Goal: Information Seeking & Learning: Find specific fact

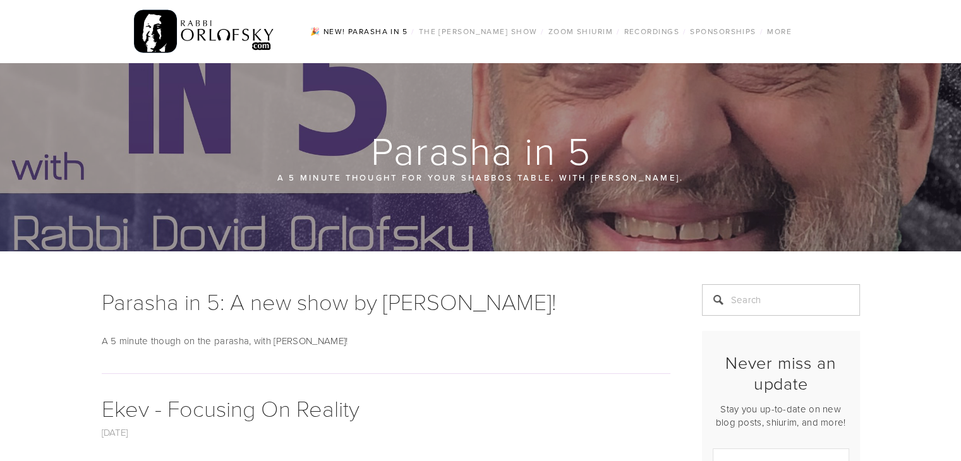
click at [179, 33] on img at bounding box center [204, 31] width 141 height 49
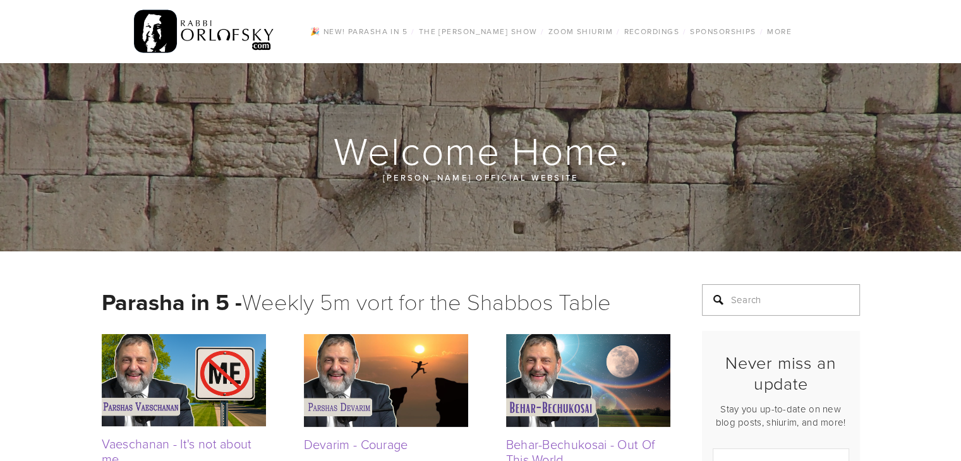
click at [726, 297] on input "Search" at bounding box center [781, 300] width 158 height 32
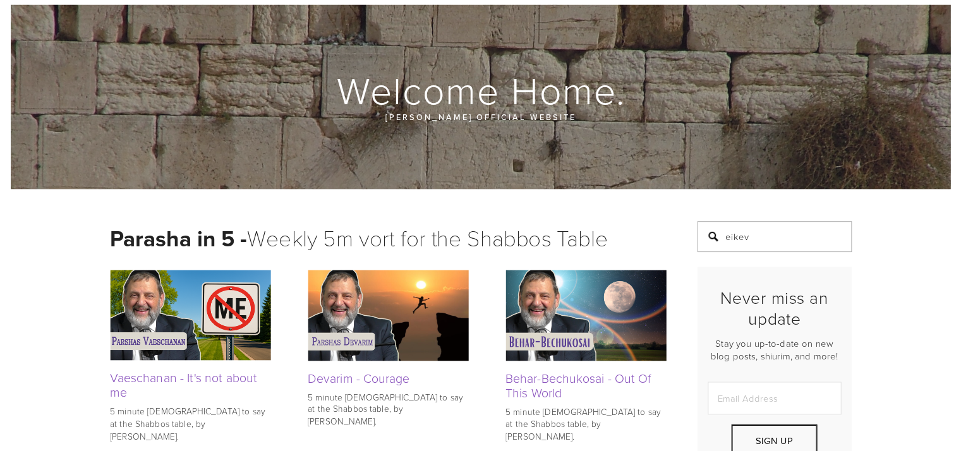
scroll to position [58, 0]
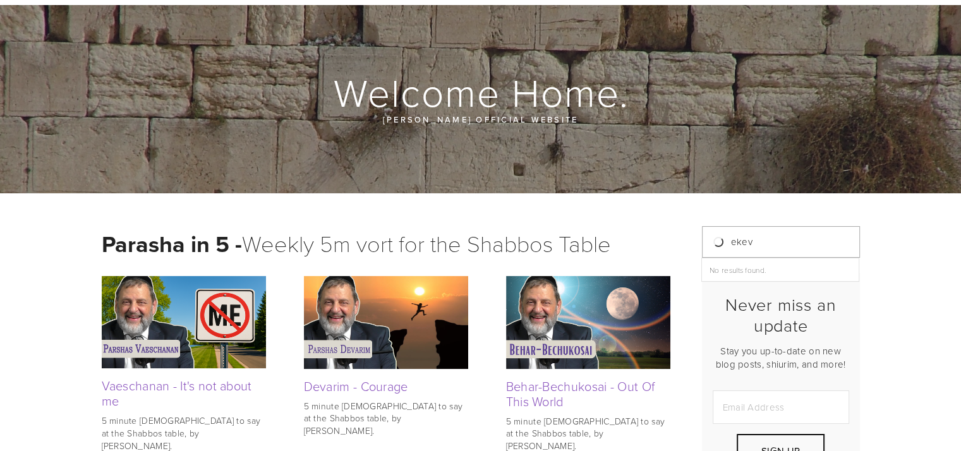
click at [734, 248] on input "ekev" at bounding box center [781, 242] width 158 height 32
type input "eikev"
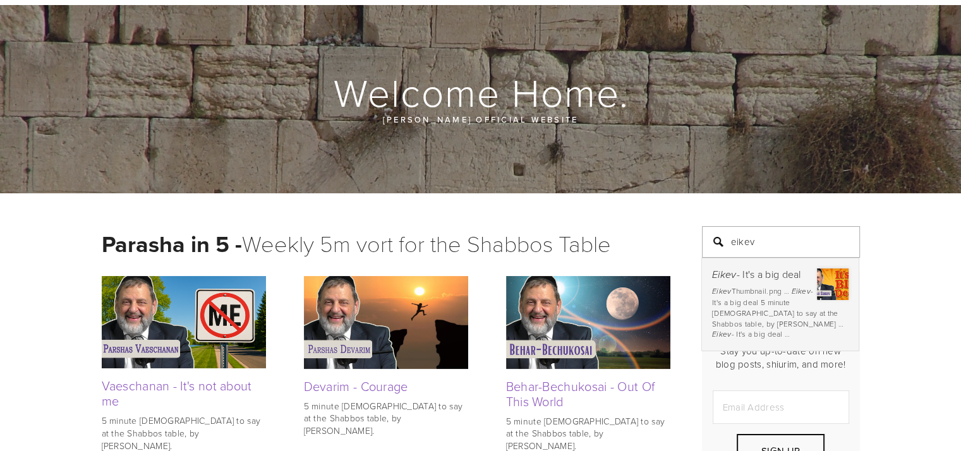
scroll to position [5, 0]
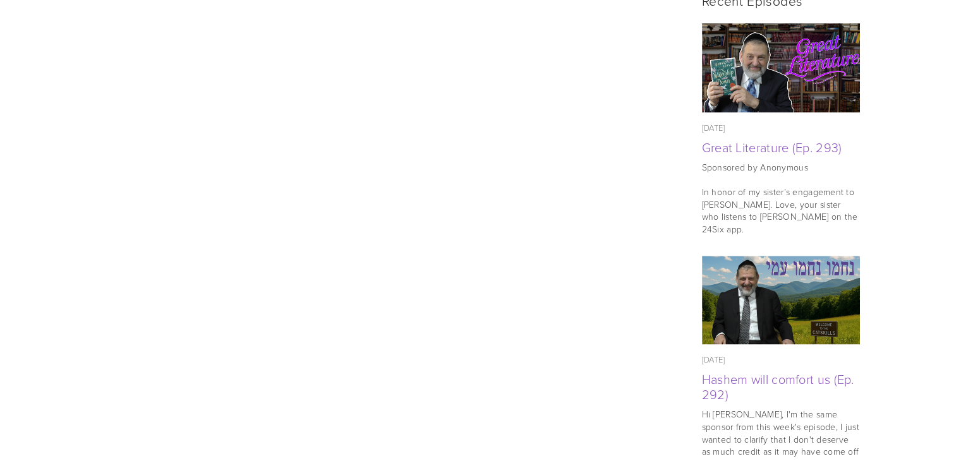
scroll to position [744, 0]
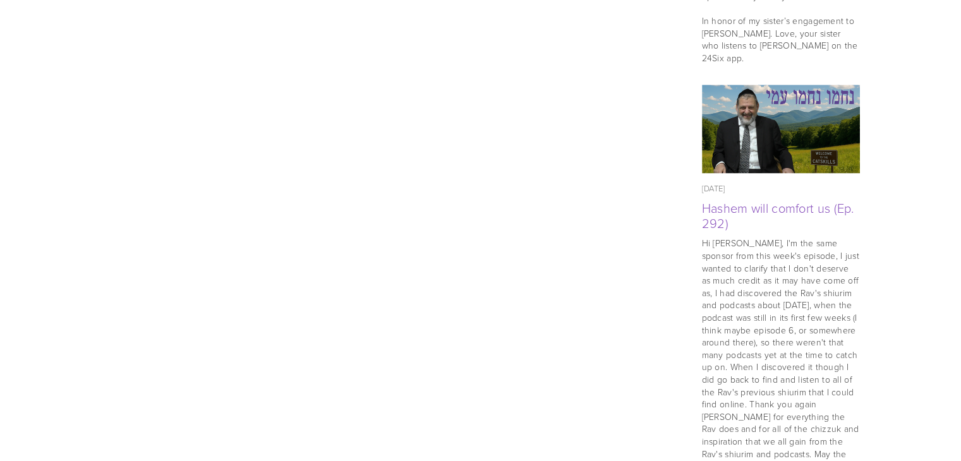
click at [770, 319] on p "Hi [PERSON_NAME], I'm the same sponsor from this week's episode, I just wanted …" at bounding box center [781, 397] width 158 height 321
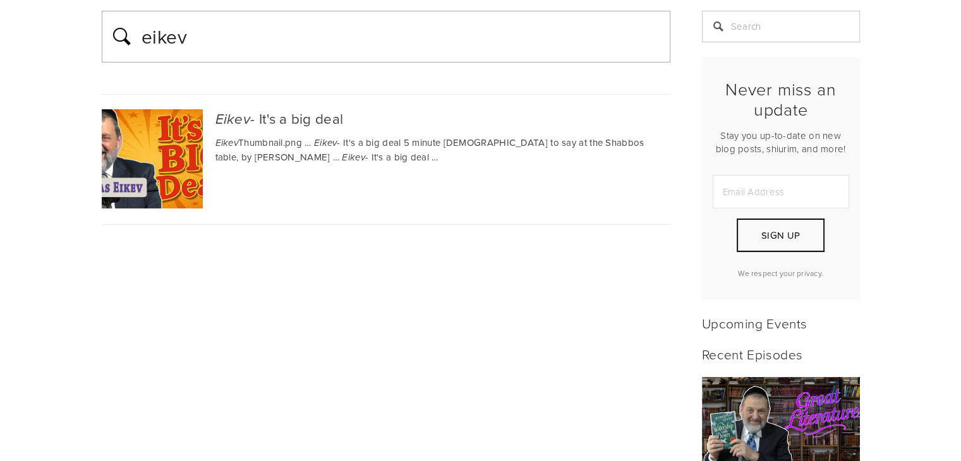
scroll to position [0, 0]
